Goal: Information Seeking & Learning: Learn about a topic

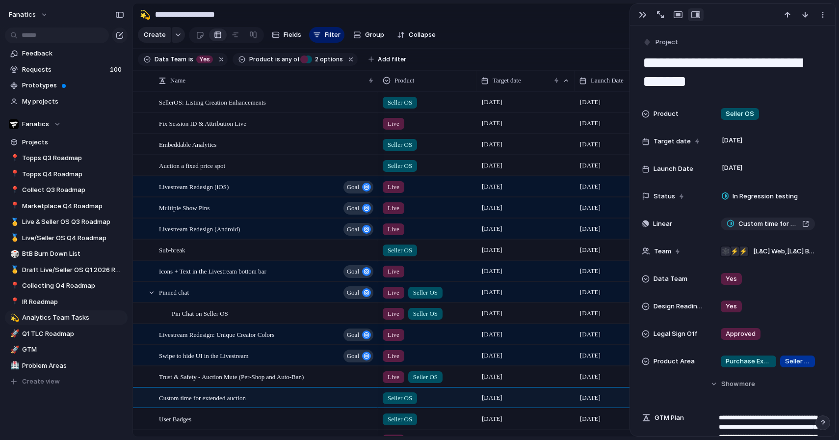
scroll to position [345, 0]
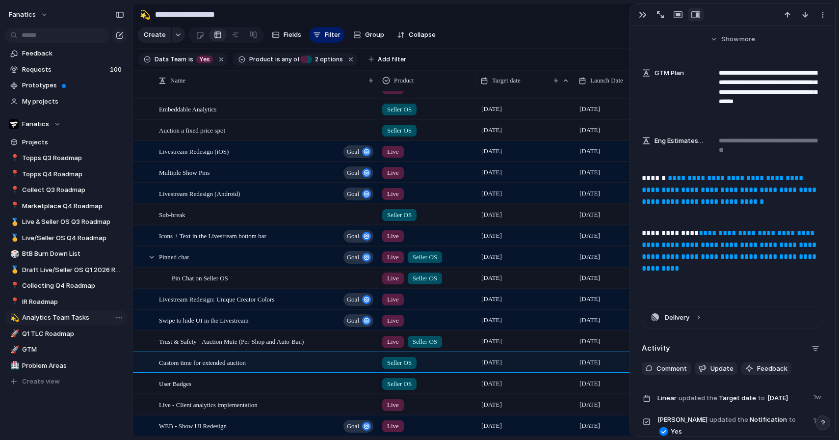
click at [68, 319] on span "Analytics Team Tasks" at bounding box center [73, 318] width 102 height 10
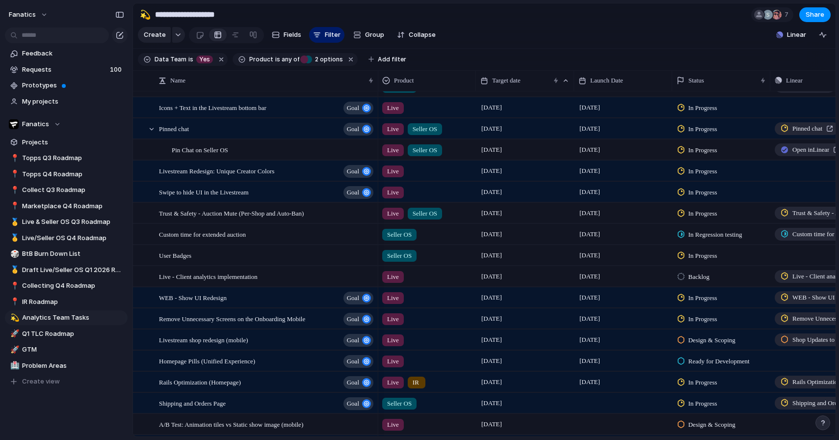
scroll to position [163, 0]
click at [83, 215] on link "🥇 Live & Seller OS Q3 Roadmap" at bounding box center [66, 221] width 123 height 15
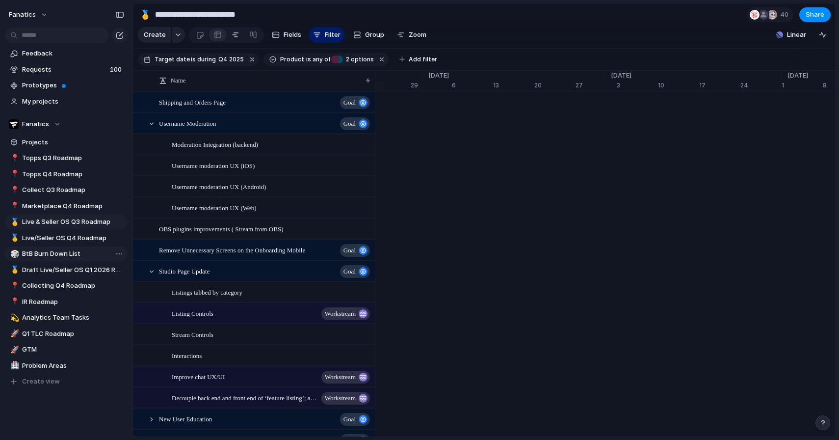
scroll to position [0, 6585]
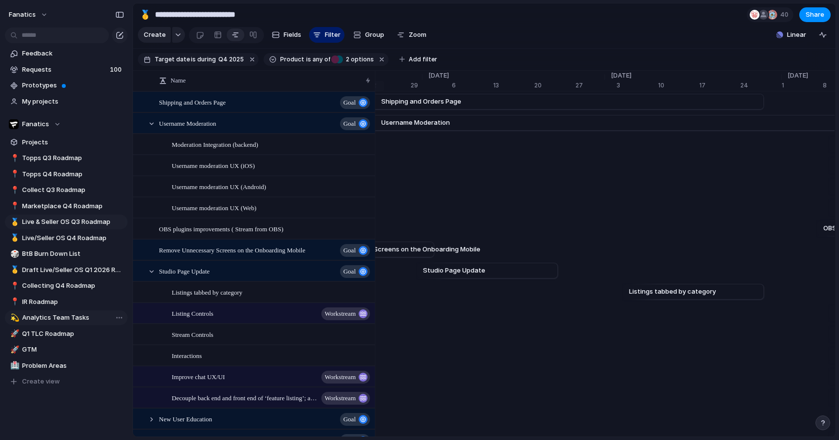
click at [88, 319] on span "Analytics Team Tasks" at bounding box center [73, 318] width 102 height 10
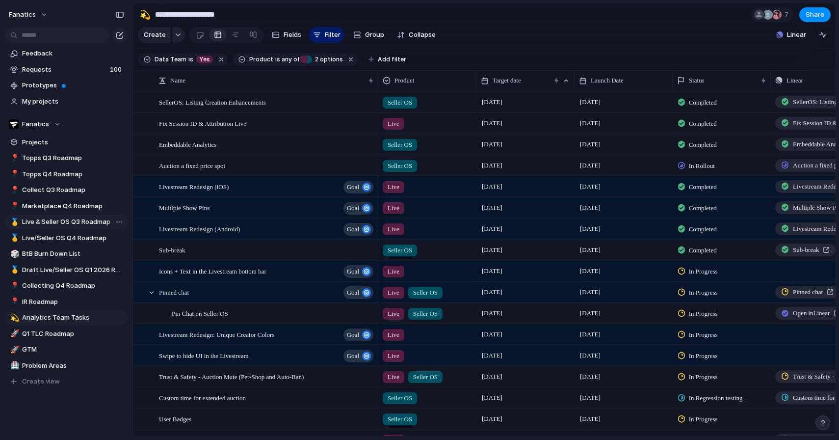
click at [60, 227] on link "🥇 Live & Seller OS Q3 Roadmap" at bounding box center [66, 221] width 123 height 15
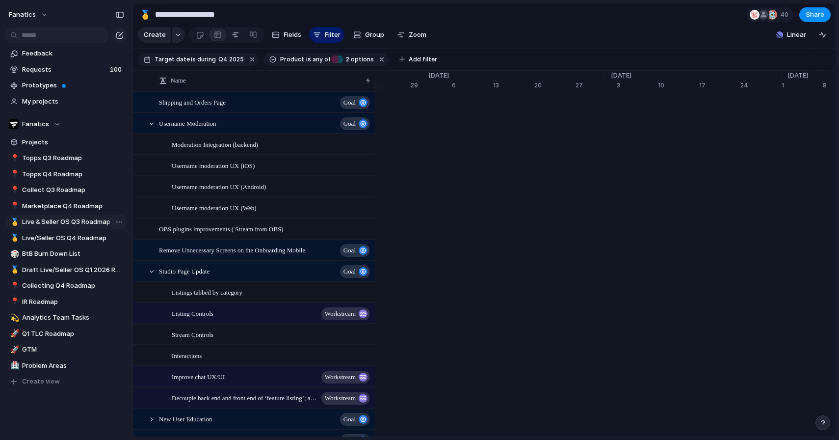
type input "**********"
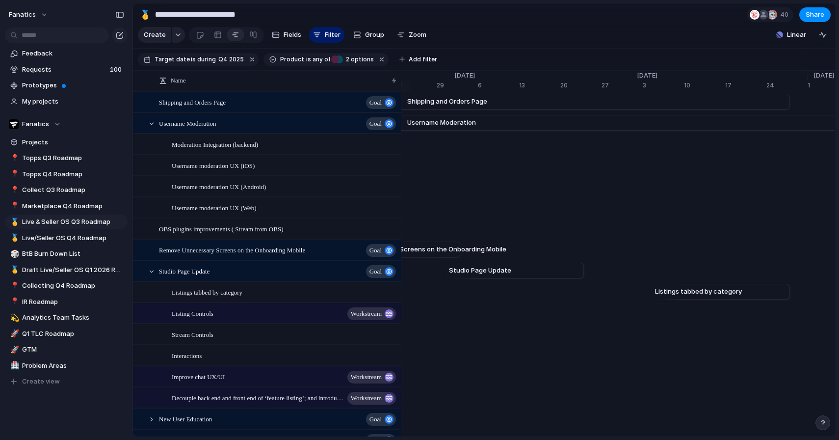
drag, startPoint x: 375, startPoint y: 85, endPoint x: 397, endPoint y: 107, distance: 31.2
click at [218, 36] on div at bounding box center [218, 35] width 8 height 16
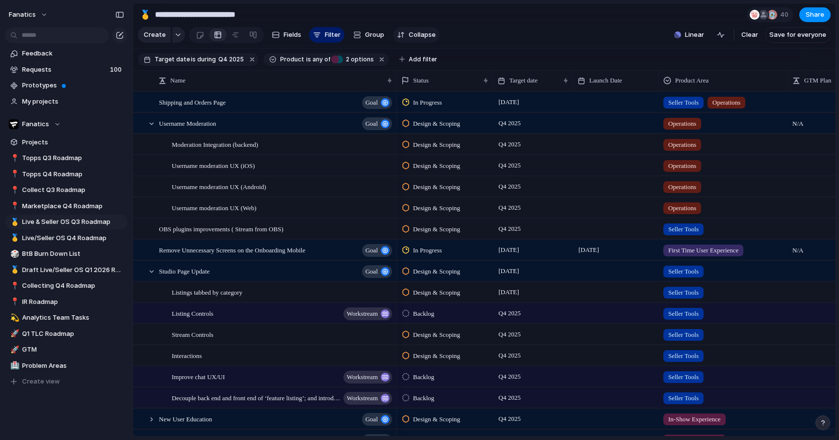
click at [405, 35] on button "Collapse" at bounding box center [416, 35] width 47 height 16
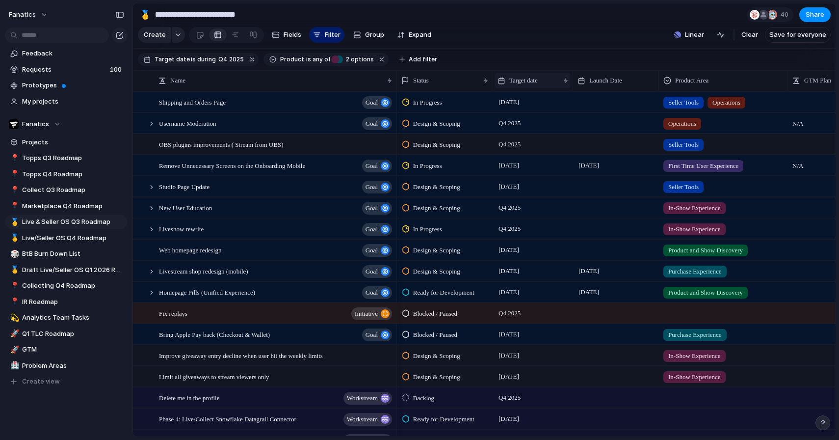
click at [553, 83] on div "Target date" at bounding box center [529, 81] width 62 height 10
click at [551, 136] on span "Sort ascending" at bounding box center [538, 134] width 48 height 10
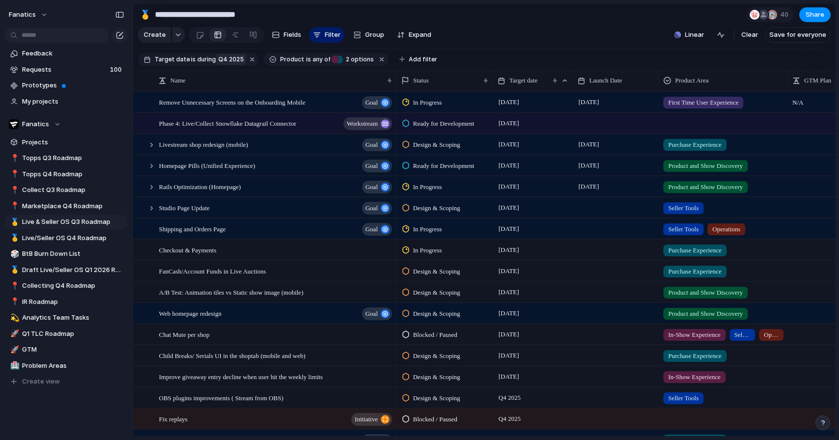
click at [231, 59] on span "Q4 2025" at bounding box center [231, 59] width 26 height 9
click at [231, 59] on div "last week last month next week next month range no selection" at bounding box center [419, 220] width 839 height 440
click at [224, 63] on span "Q4 2025" at bounding box center [231, 59] width 26 height 9
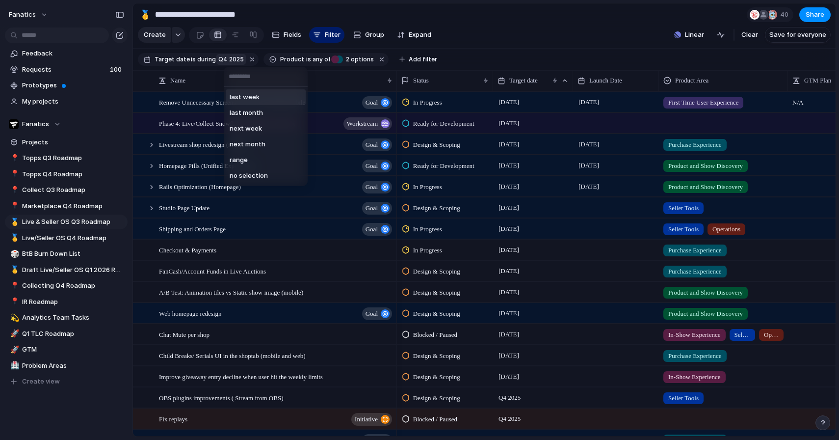
click at [228, 61] on div "last week last month next week next month range no selection" at bounding box center [419, 220] width 839 height 440
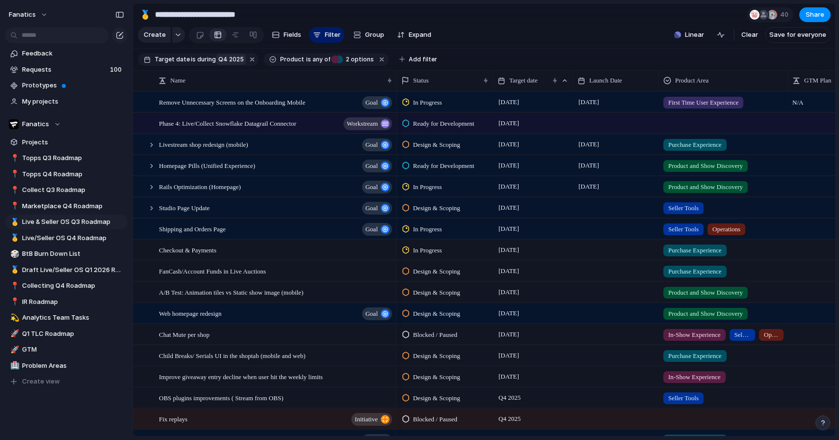
click at [228, 61] on span "Q4 2025" at bounding box center [231, 59] width 26 height 9
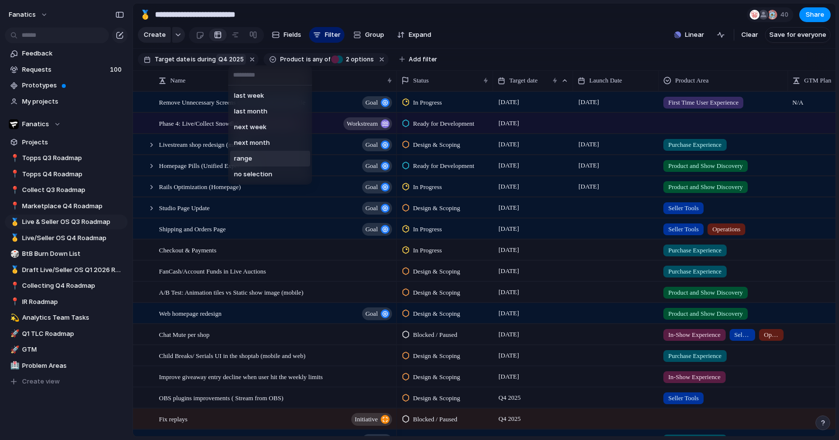
click at [264, 157] on li "range" at bounding box center [270, 159] width 80 height 16
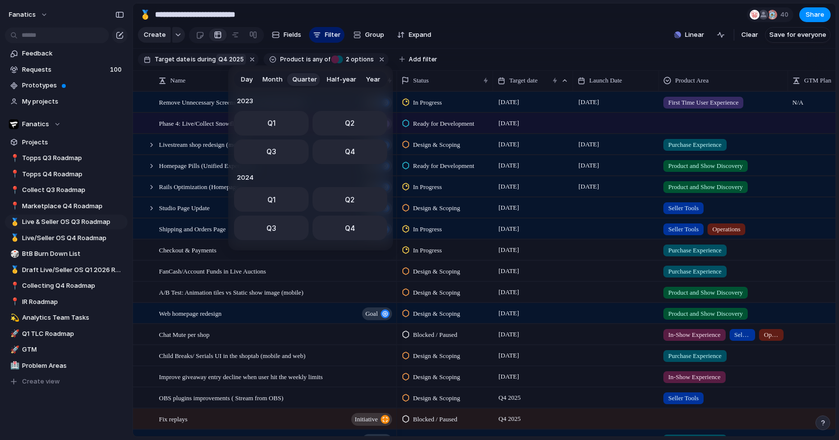
scroll to position [156, 0]
click at [299, 150] on button "Q3" at bounding box center [271, 148] width 75 height 25
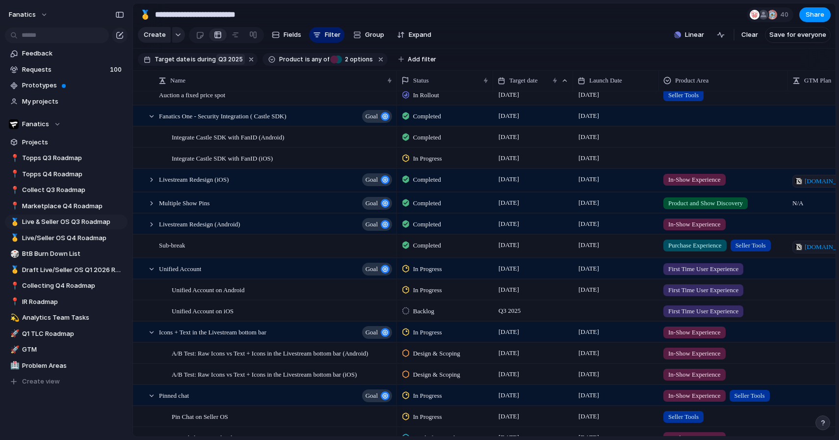
scroll to position [0, 0]
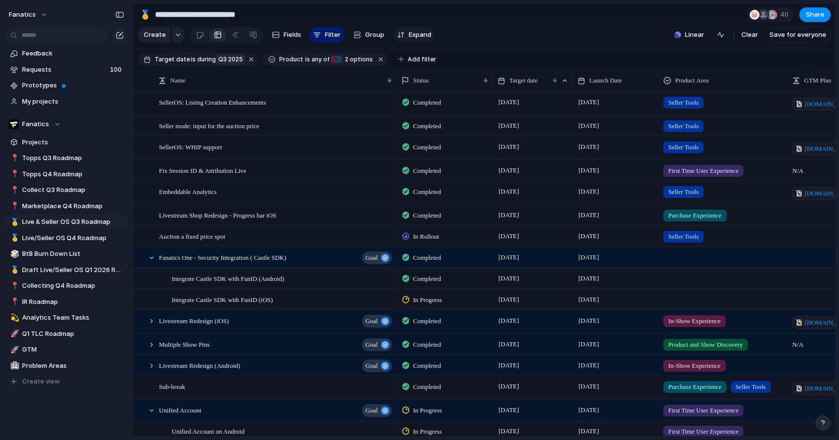
click at [419, 27] on div "Create Fields Filter Group Zoom Expand" at bounding box center [286, 35] width 297 height 20
click at [419, 33] on span "Expand" at bounding box center [420, 35] width 23 height 10
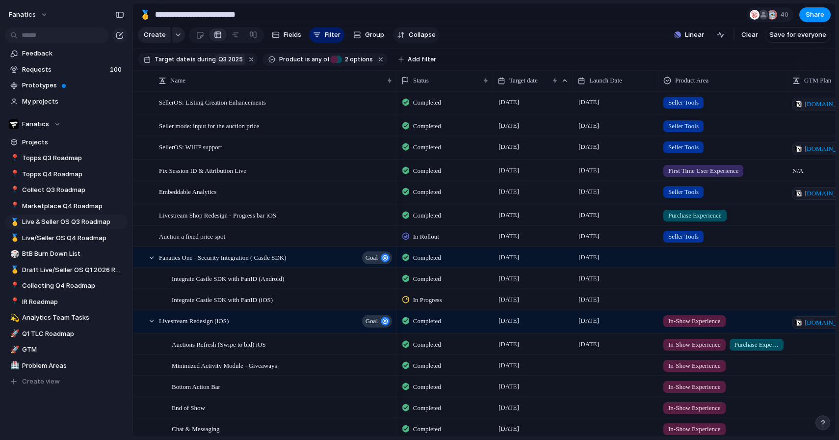
click at [419, 33] on span "Collapse" at bounding box center [422, 35] width 27 height 10
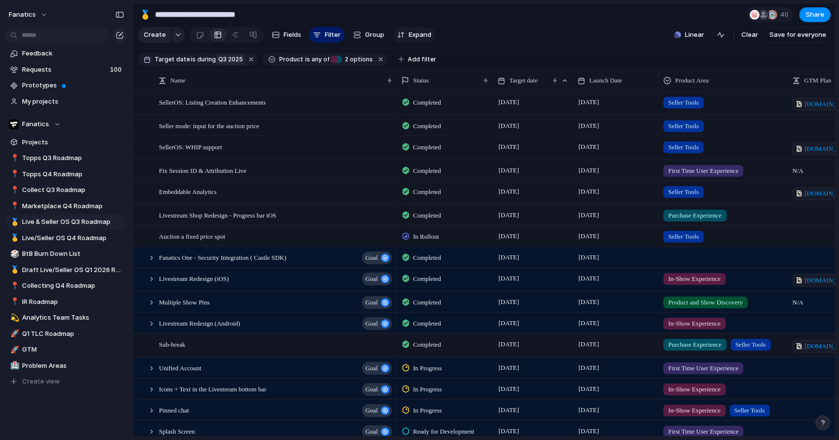
click at [419, 33] on span "Expand" at bounding box center [420, 35] width 23 height 10
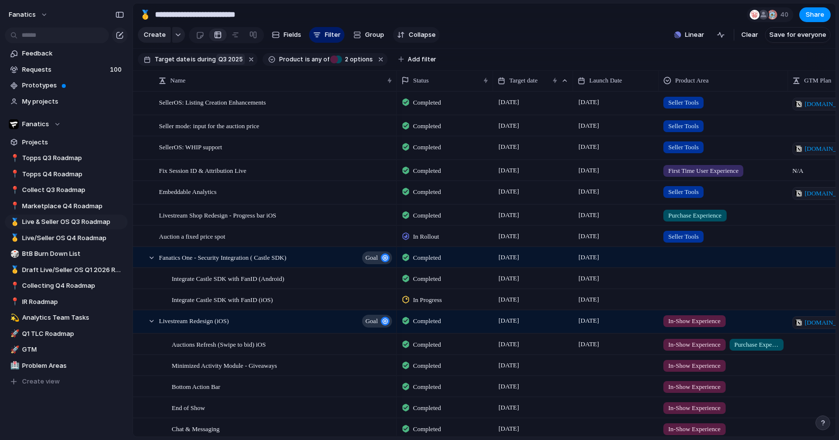
click at [419, 33] on span "Collapse" at bounding box center [422, 35] width 27 height 10
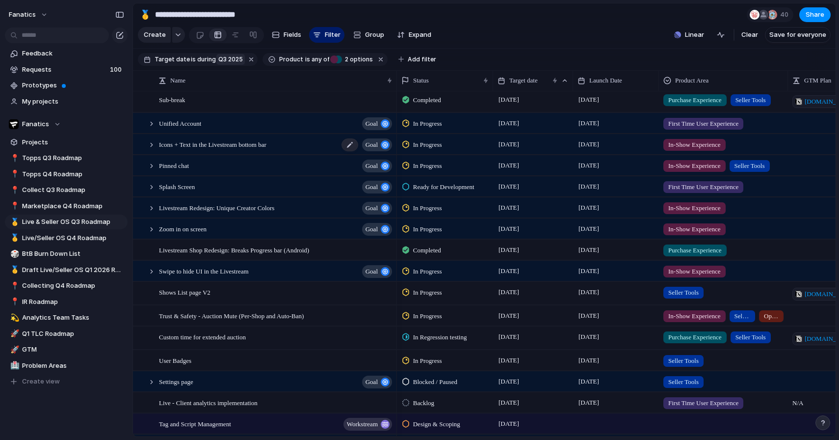
click at [206, 143] on span "Icons + Text in the Livestream bottom bar" at bounding box center [212, 143] width 107 height 11
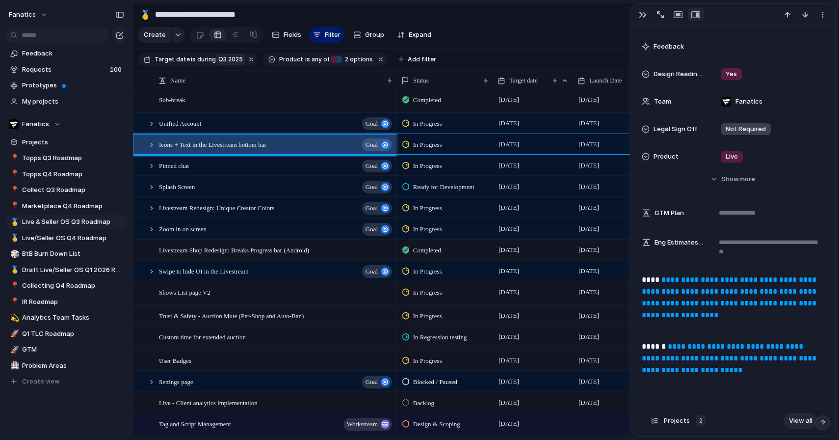
click at [705, 285] on p "**********" at bounding box center [733, 303] width 182 height 59
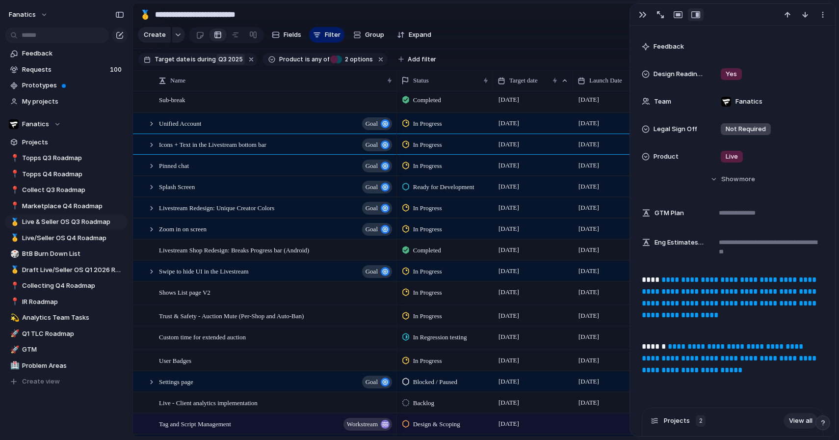
click at [706, 292] on link "**********" at bounding box center [730, 297] width 177 height 43
click at [635, 17] on button "button" at bounding box center [643, 14] width 16 height 13
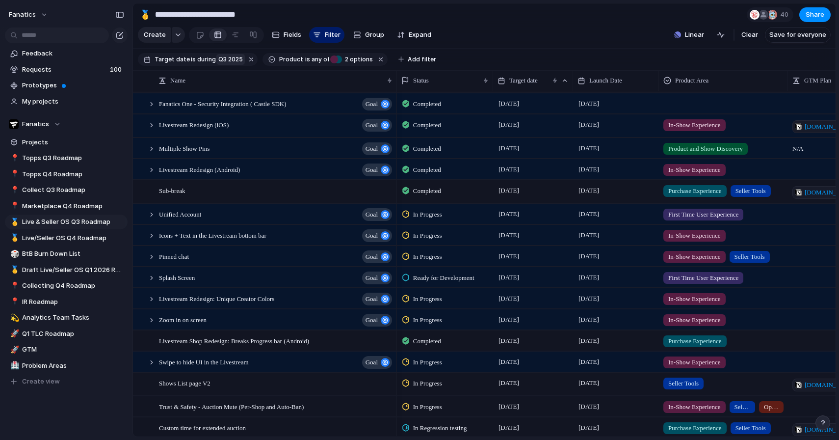
scroll to position [159, 0]
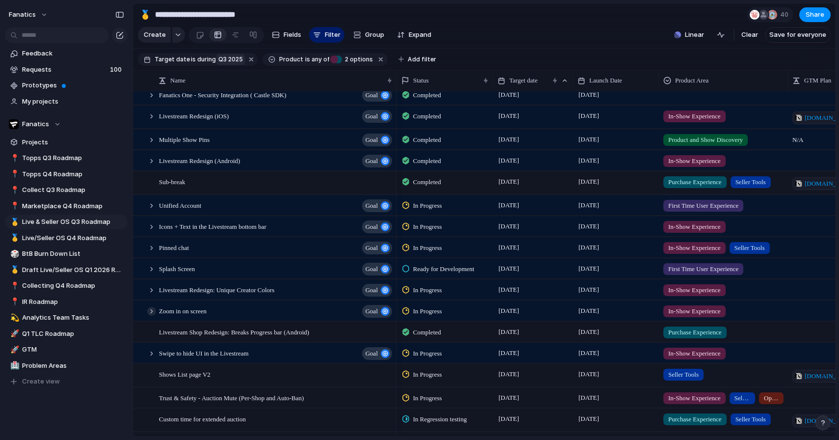
click at [152, 311] on div at bounding box center [151, 311] width 9 height 9
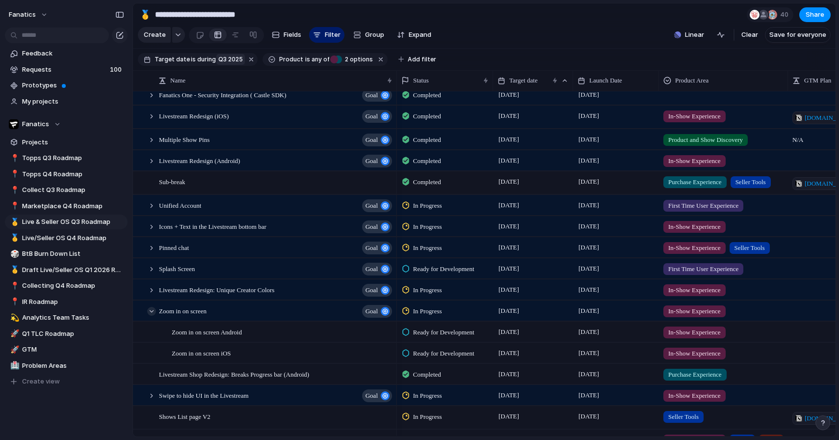
click at [152, 311] on div at bounding box center [151, 311] width 9 height 9
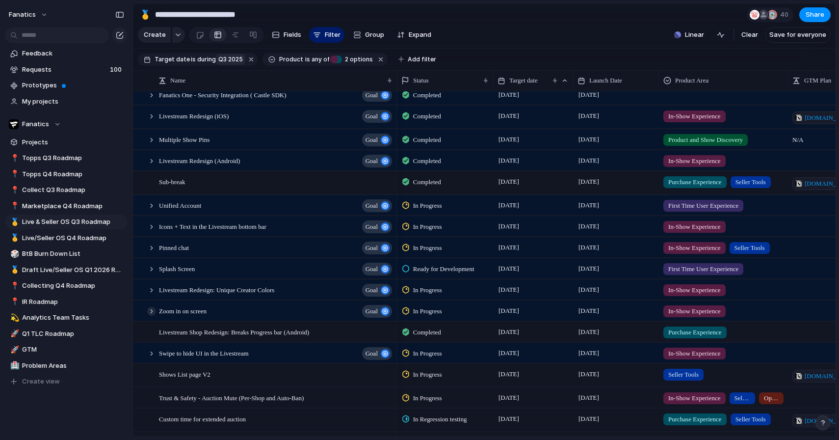
click at [152, 311] on div at bounding box center [151, 311] width 9 height 9
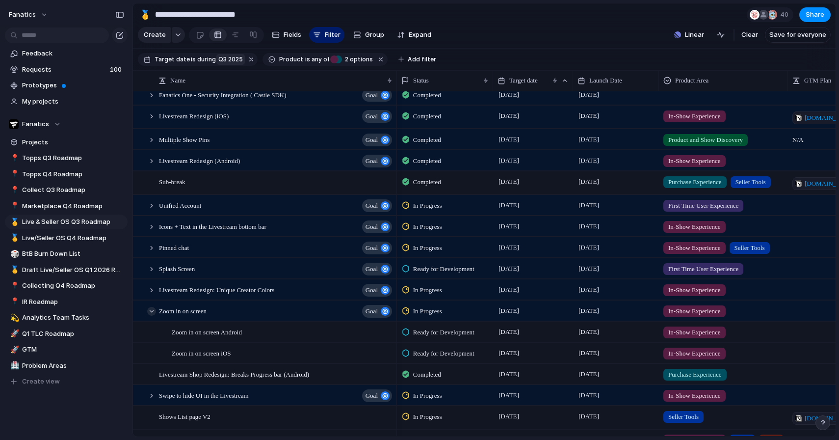
click at [155, 308] on div at bounding box center [151, 311] width 9 height 9
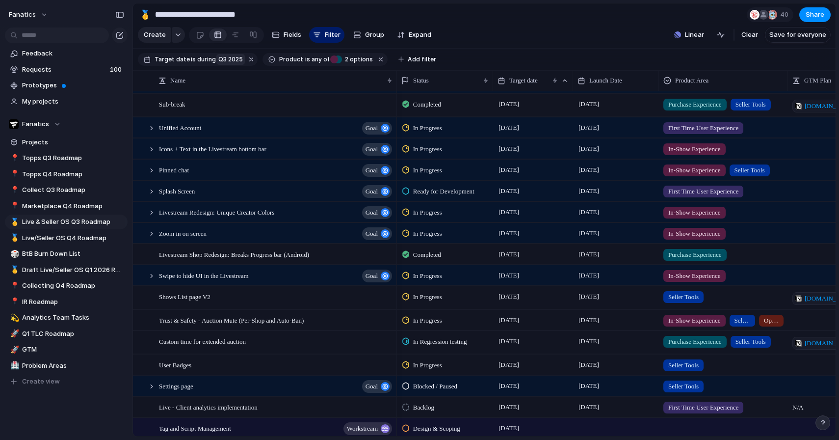
scroll to position [236, 0]
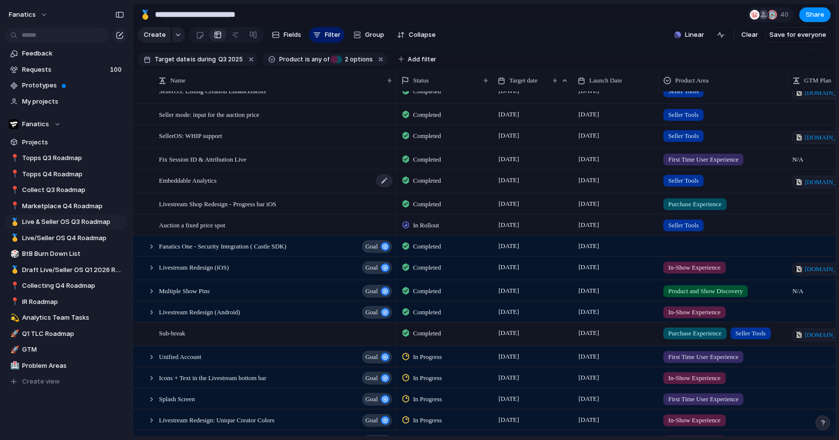
scroll to position [15, 0]
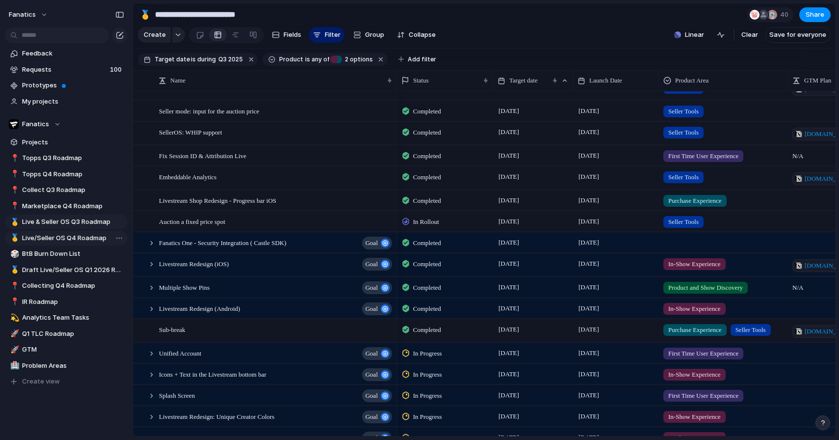
click at [72, 234] on span "Live/Seller OS Q4 Roadmap" at bounding box center [73, 238] width 102 height 10
type input "**********"
